Goal: Task Accomplishment & Management: Use online tool/utility

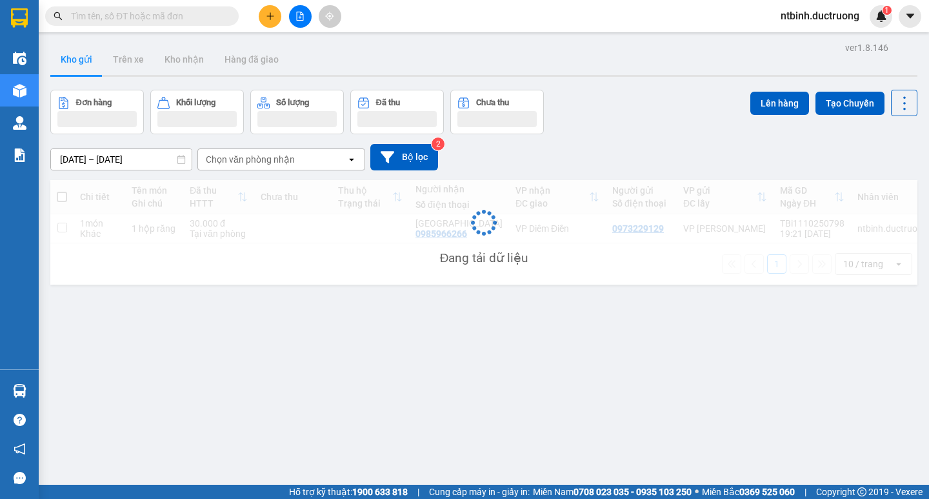
click at [156, 15] on input "text" at bounding box center [147, 16] width 152 height 14
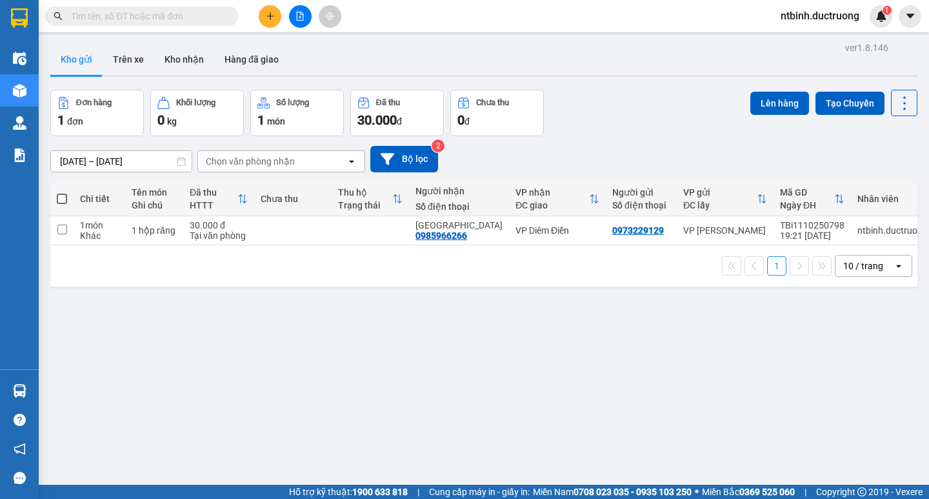
click at [156, 15] on input "text" at bounding box center [147, 16] width 152 height 14
click at [145, 12] on input "text" at bounding box center [147, 16] width 152 height 14
click at [380, 63] on div "Kho gửi Trên xe Kho nhận Hàng đã giao" at bounding box center [483, 61] width 867 height 34
click at [309, 14] on button at bounding box center [300, 16] width 23 height 23
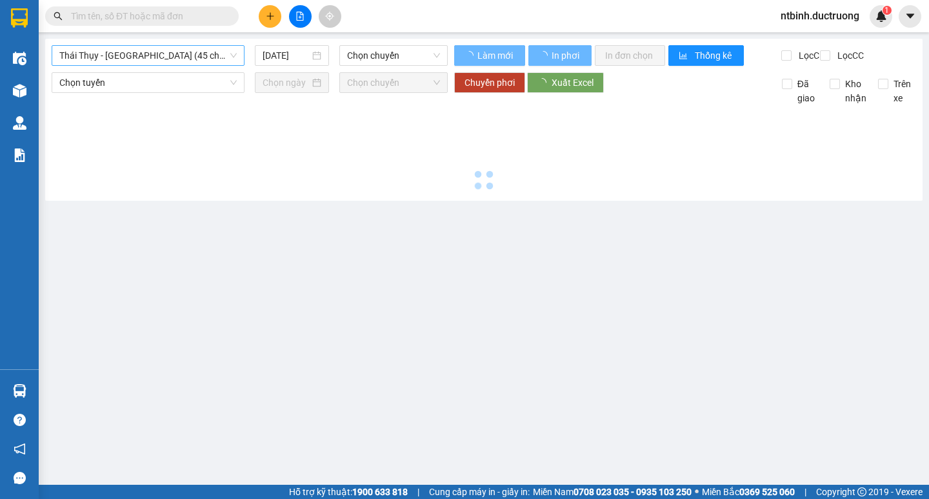
click at [90, 59] on span "Thái Thụy - [GEOGRAPHIC_DATA] (45 chỗ)" at bounding box center [147, 55] width 177 height 19
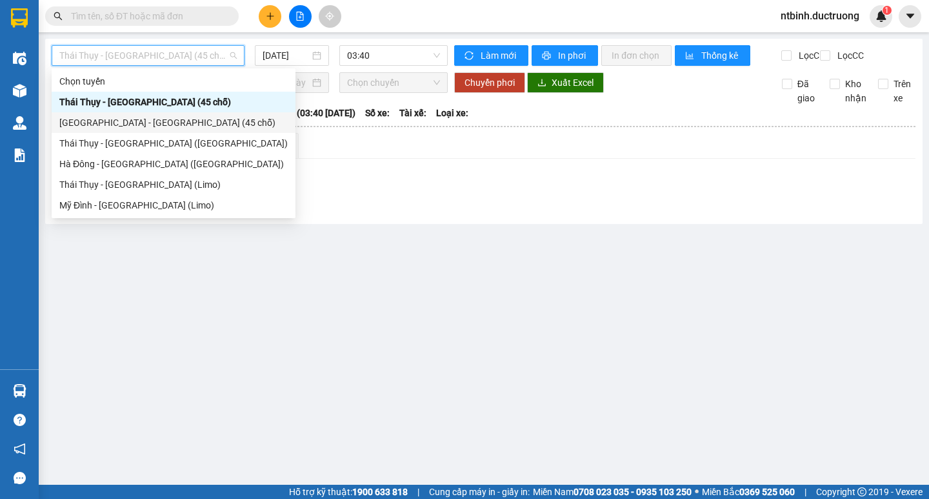
click at [119, 128] on div "[GEOGRAPHIC_DATA] - [GEOGRAPHIC_DATA] (45 chỗ)" at bounding box center [173, 123] width 228 height 14
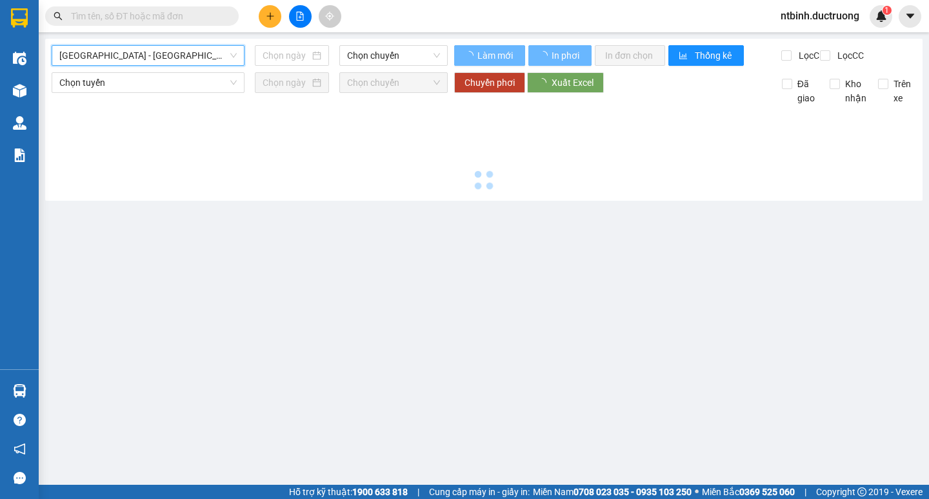
type input "[DATE]"
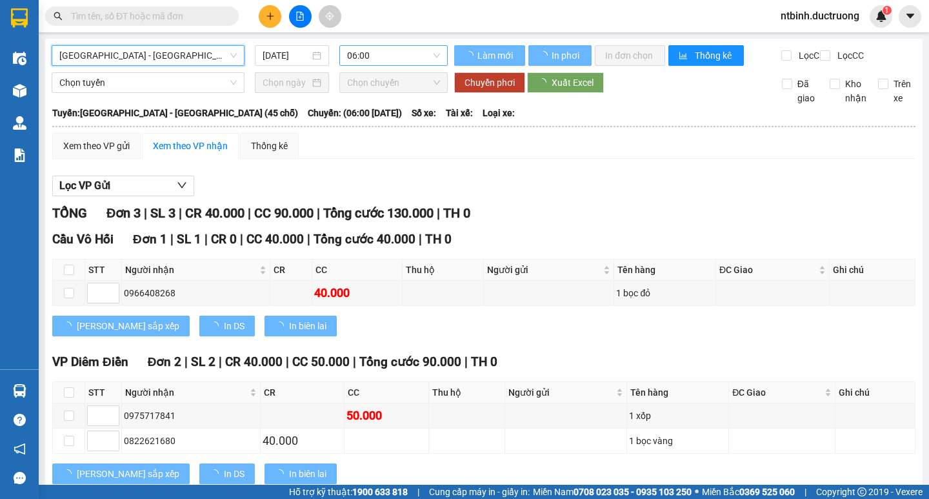
click at [374, 57] on span "06:00" at bounding box center [393, 55] width 93 height 19
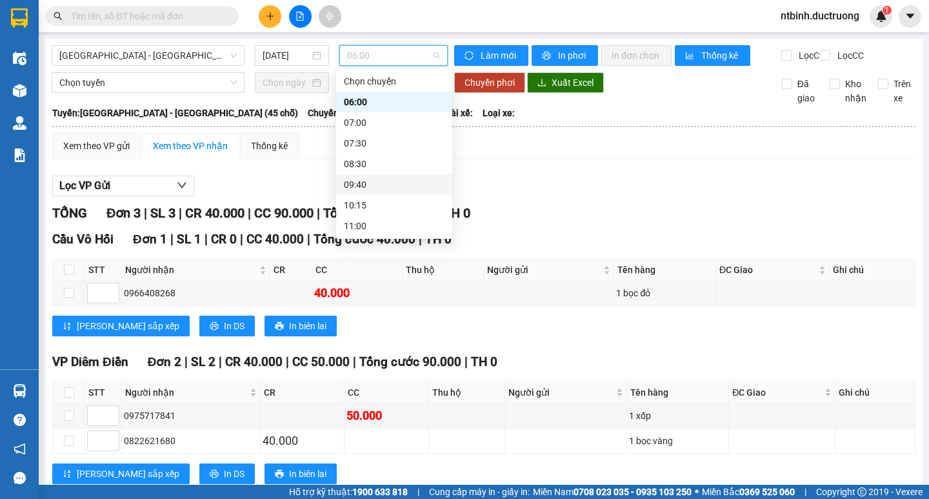
click at [374, 188] on div "09:40" at bounding box center [394, 184] width 101 height 14
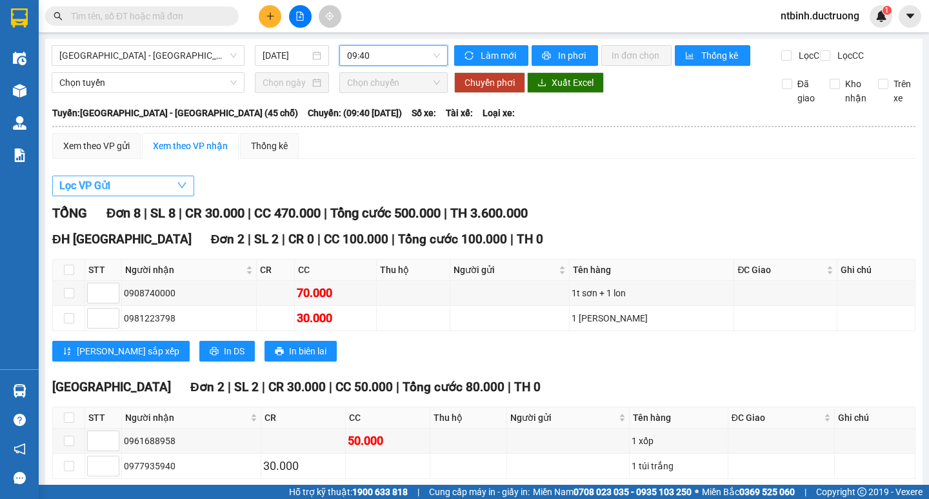
click at [112, 196] on button "Lọc VP Gửi" at bounding box center [123, 186] width 142 height 21
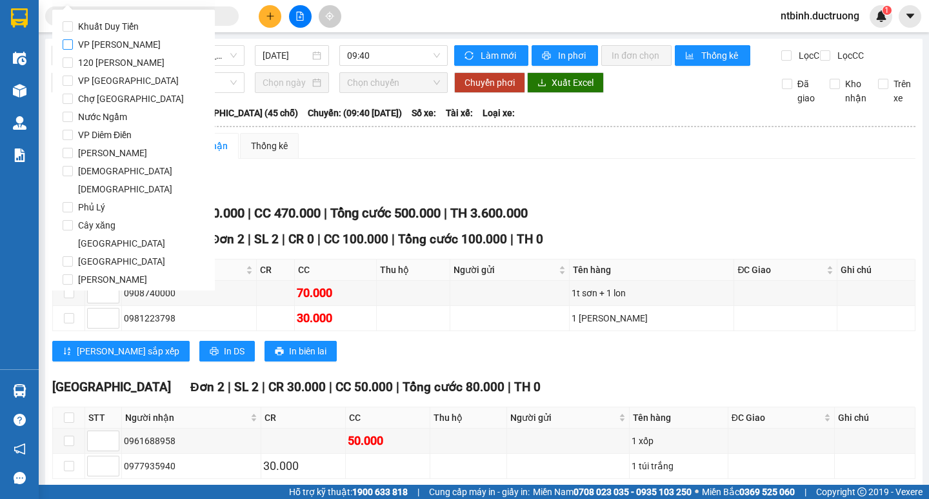
click at [103, 45] on span "VP [PERSON_NAME]" at bounding box center [119, 44] width 93 height 18
click at [73, 45] on input "VP [PERSON_NAME]" at bounding box center [68, 44] width 10 height 10
checkbox input "true"
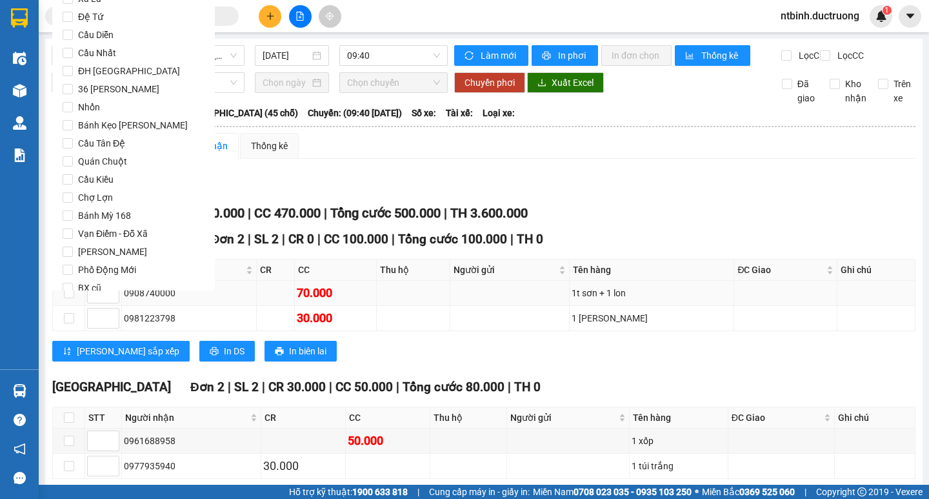
scroll to position [1075, 0]
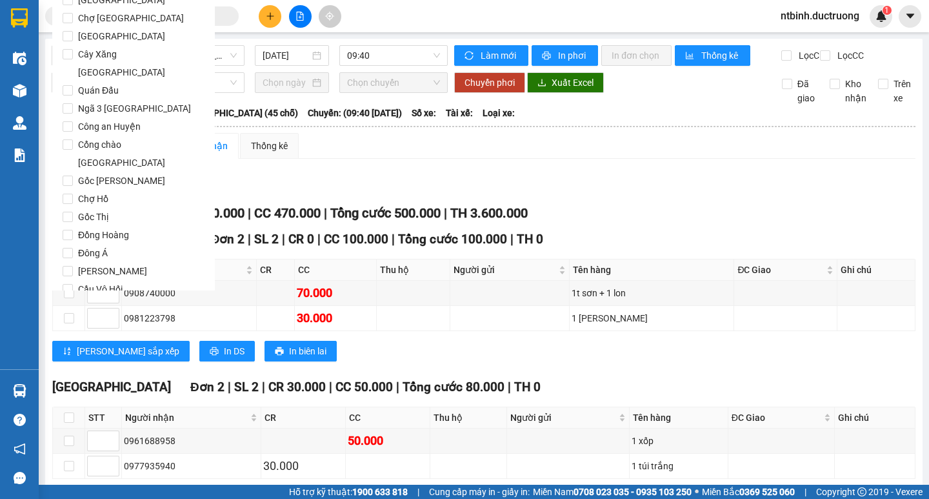
click at [87, 352] on button "Lọc" at bounding box center [80, 362] width 35 height 21
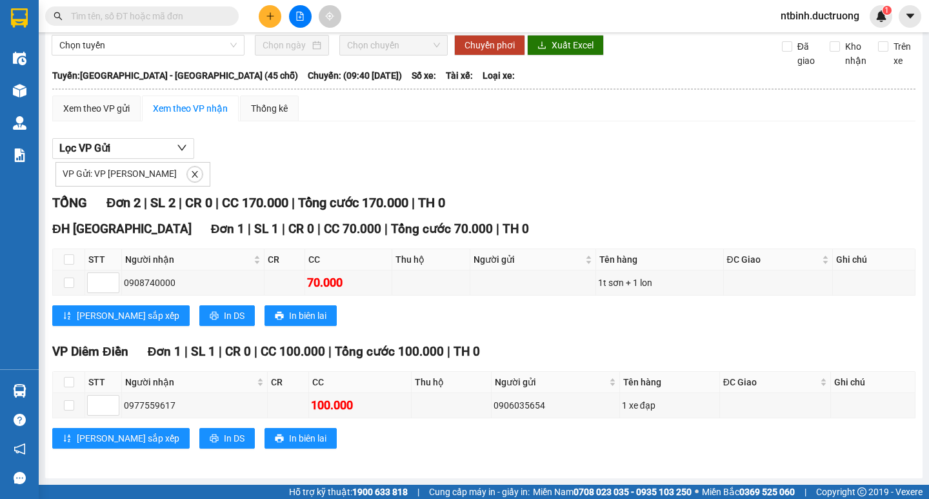
scroll to position [0, 0]
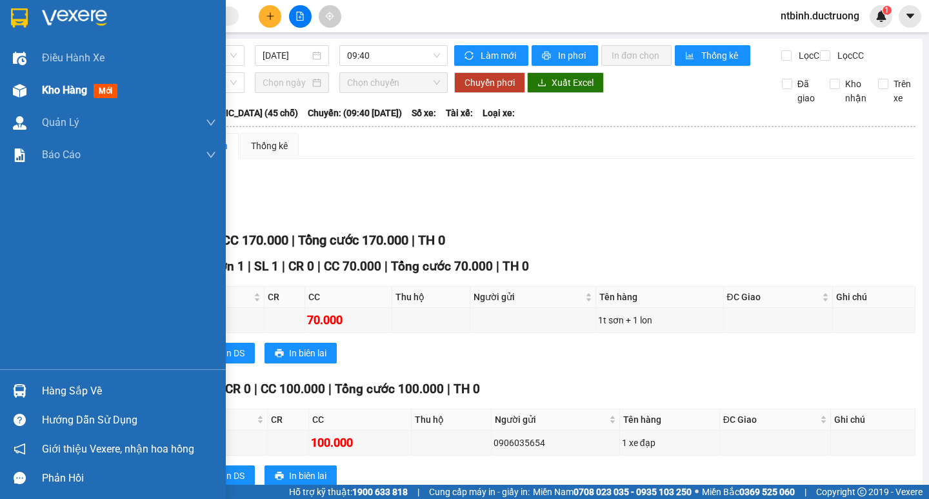
click at [28, 89] on div at bounding box center [19, 90] width 23 height 23
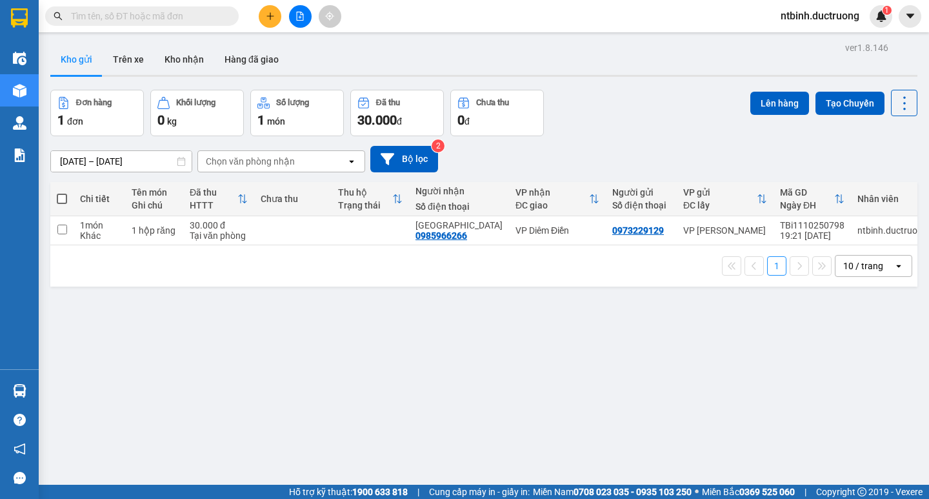
click at [135, 17] on input "text" at bounding box center [147, 16] width 152 height 14
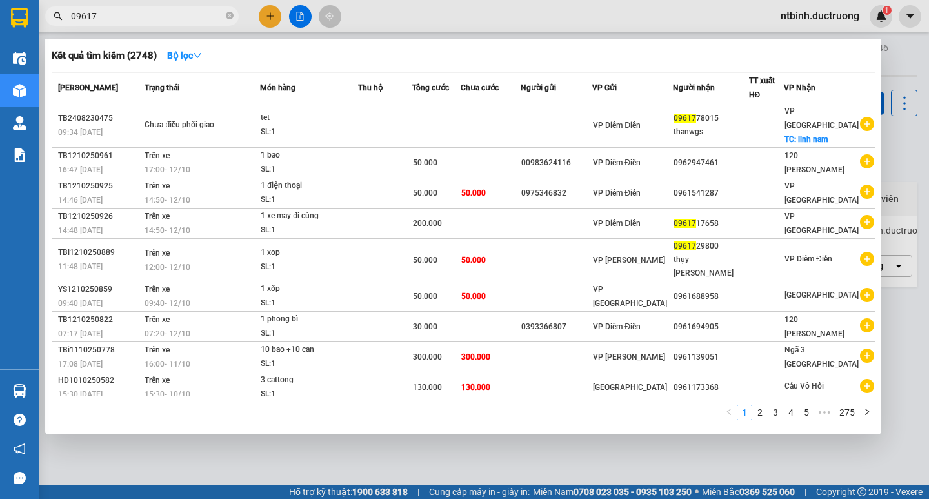
type input "096172"
